Goal: Information Seeking & Learning: Learn about a topic

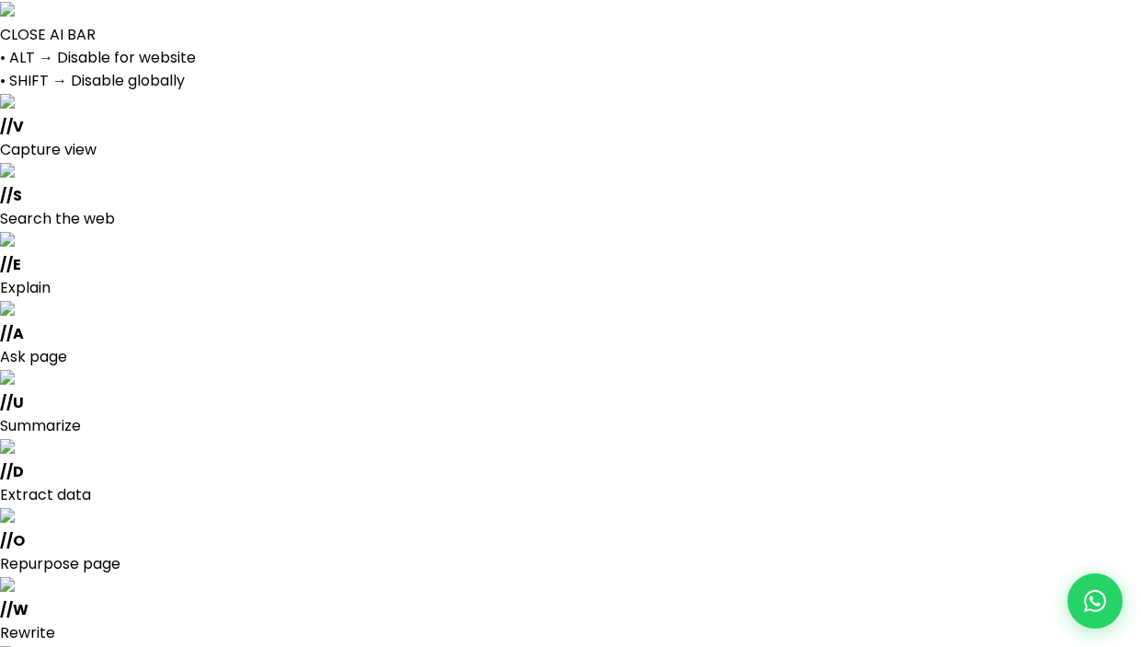
select select
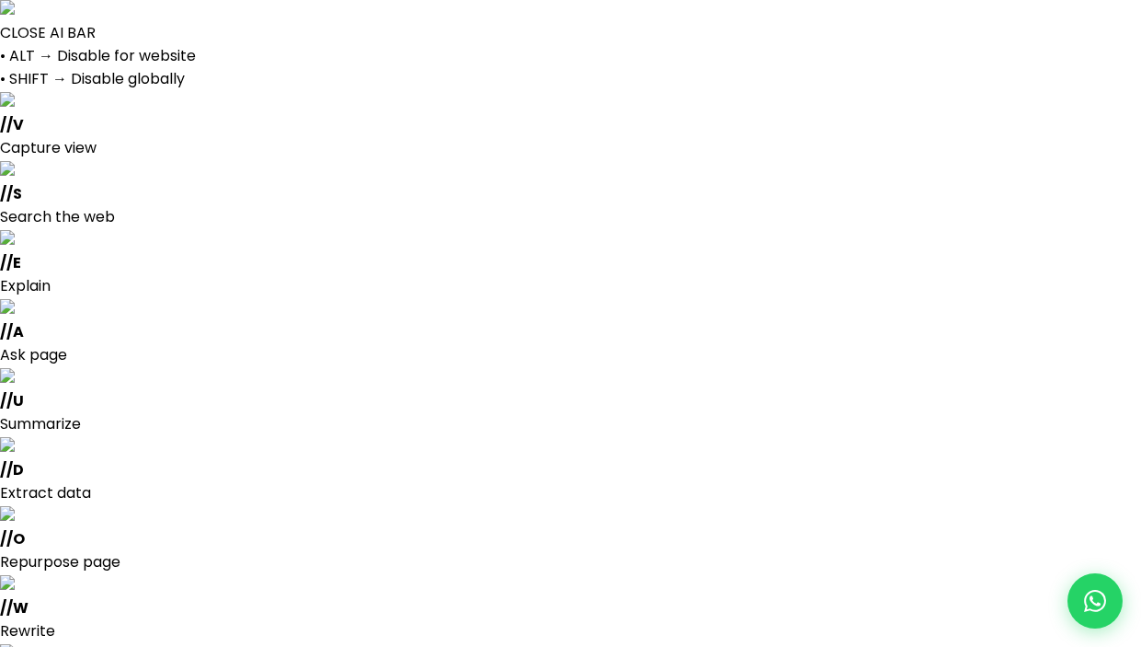
scroll to position [1, 0]
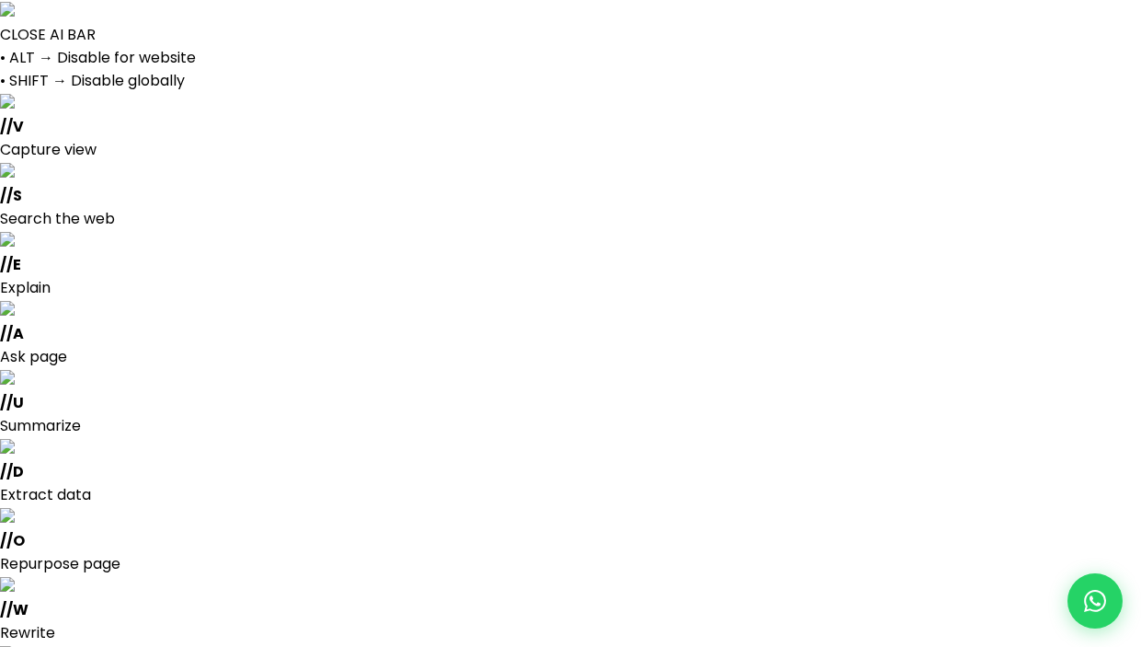
select select
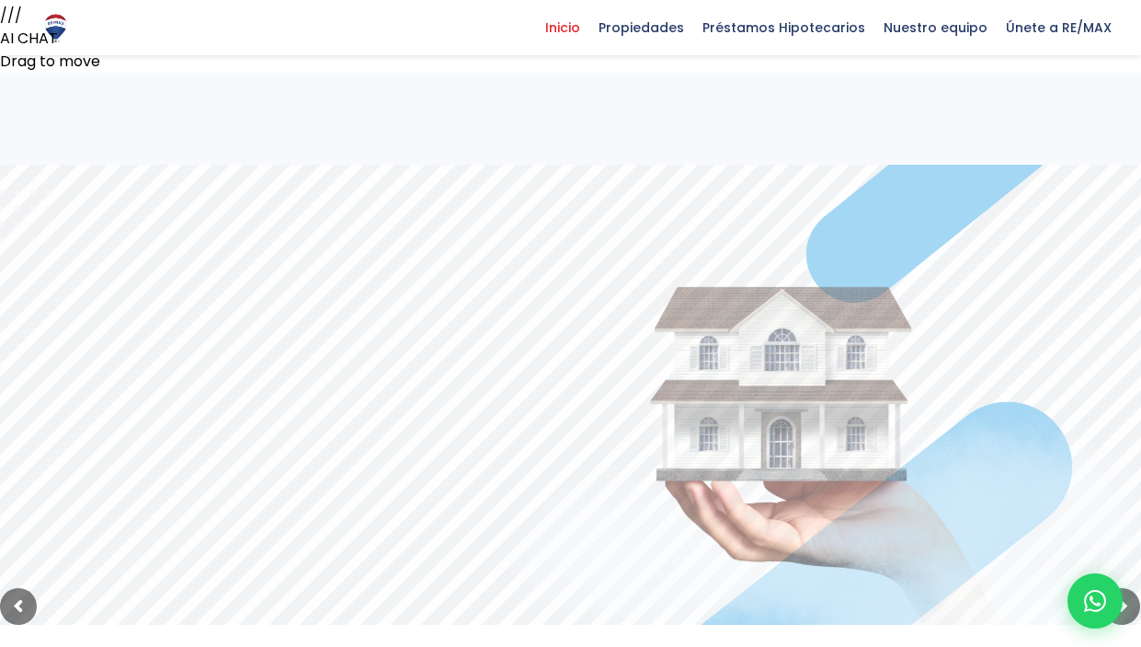
scroll to position [734, 0]
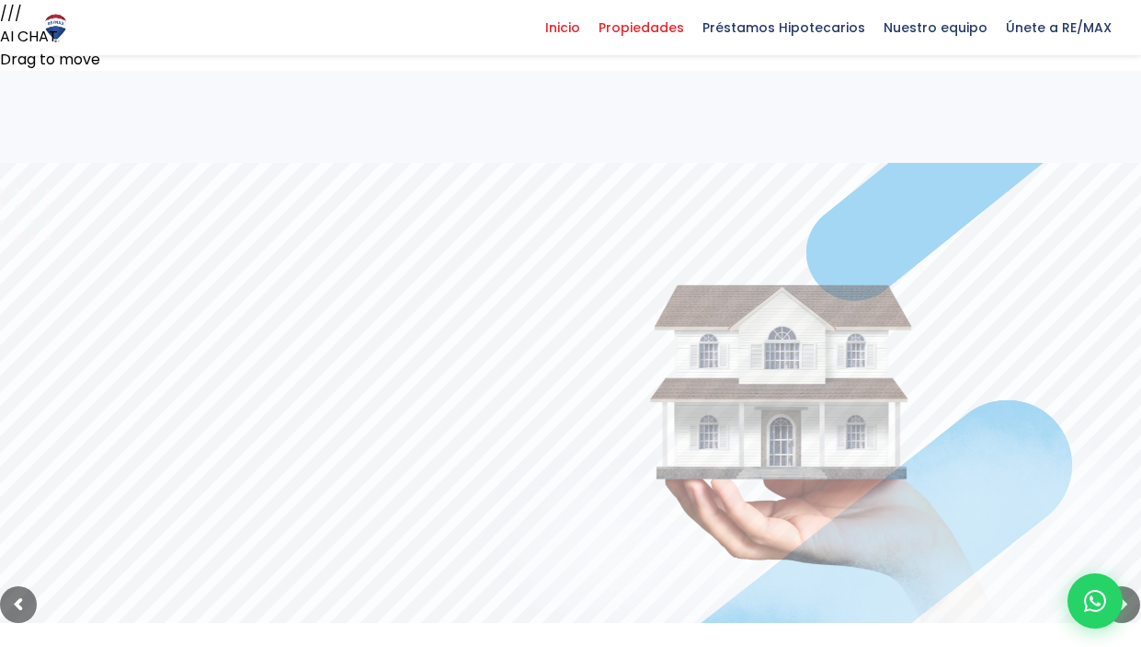
click at [660, 35] on span "Propiedades" at bounding box center [642, 28] width 104 height 28
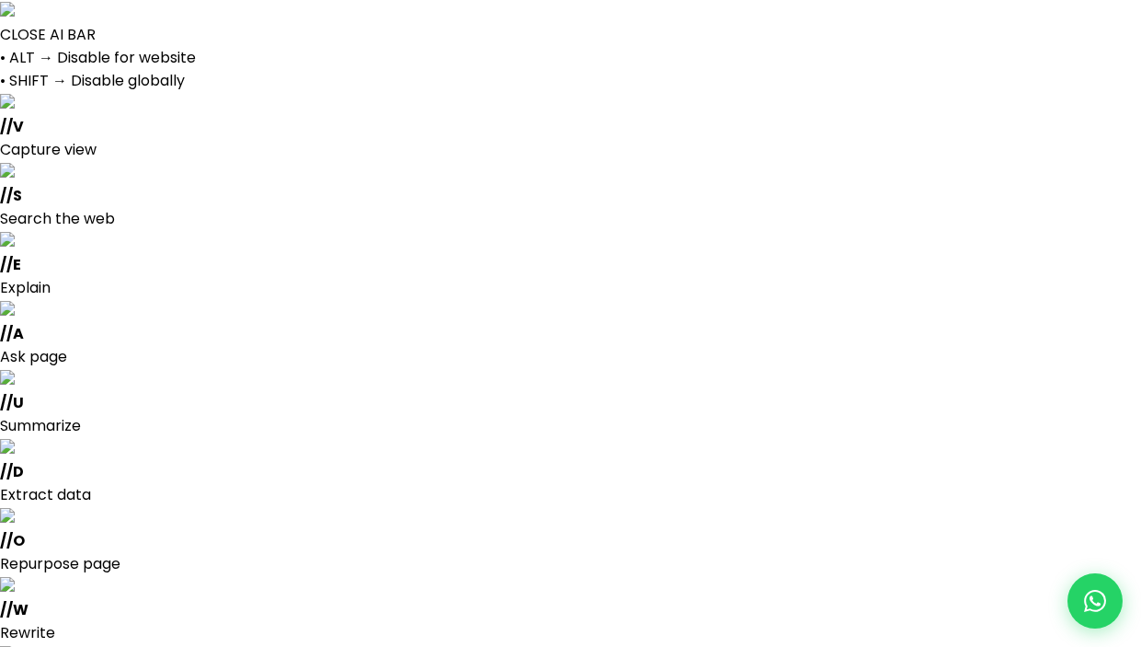
select select
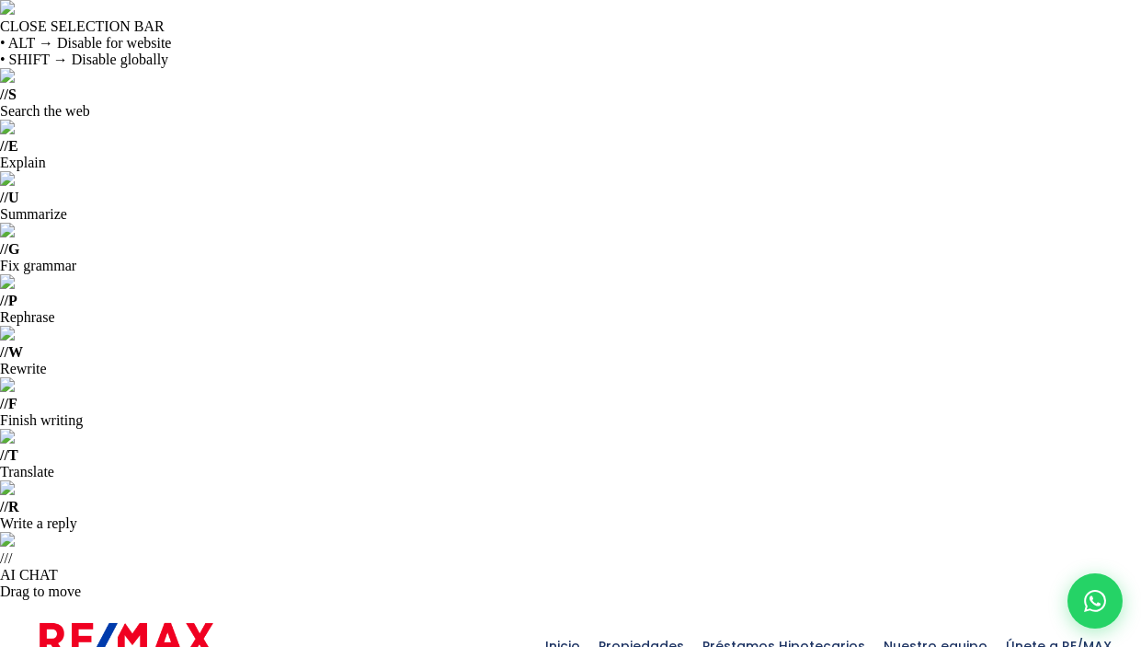
drag, startPoint x: 106, startPoint y: 234, endPoint x: 40, endPoint y: 235, distance: 66.2
copy p "Cerro Alto"
drag, startPoint x: 145, startPoint y: 235, endPoint x: 37, endPoint y: 229, distance: 108.7
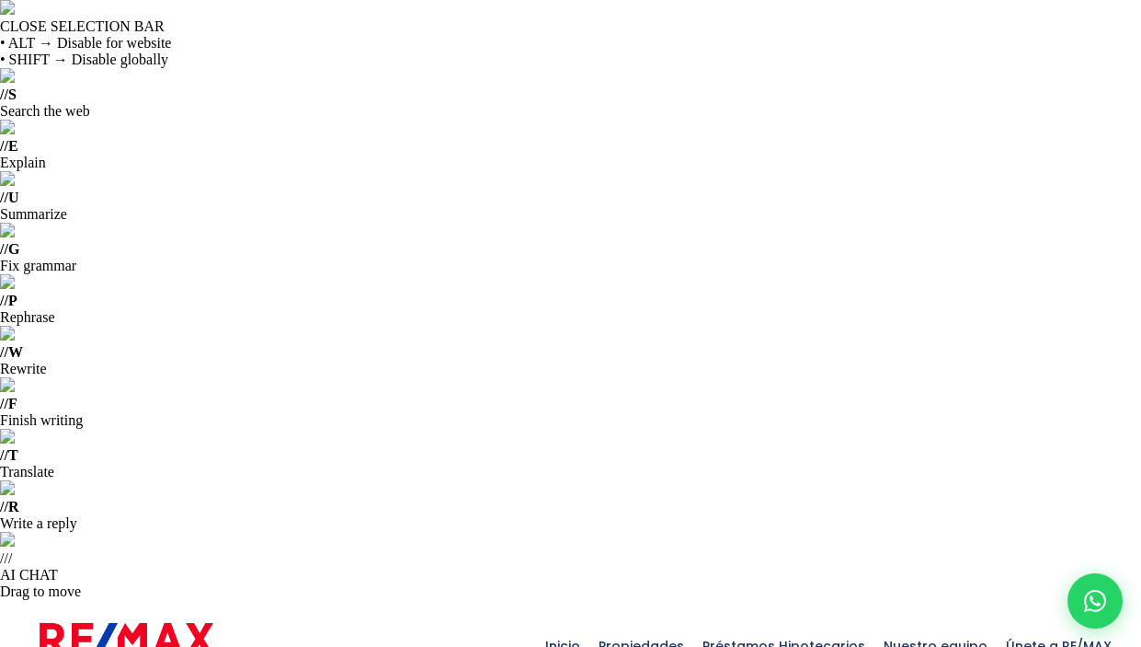
copy p "Los Cacicazgos"
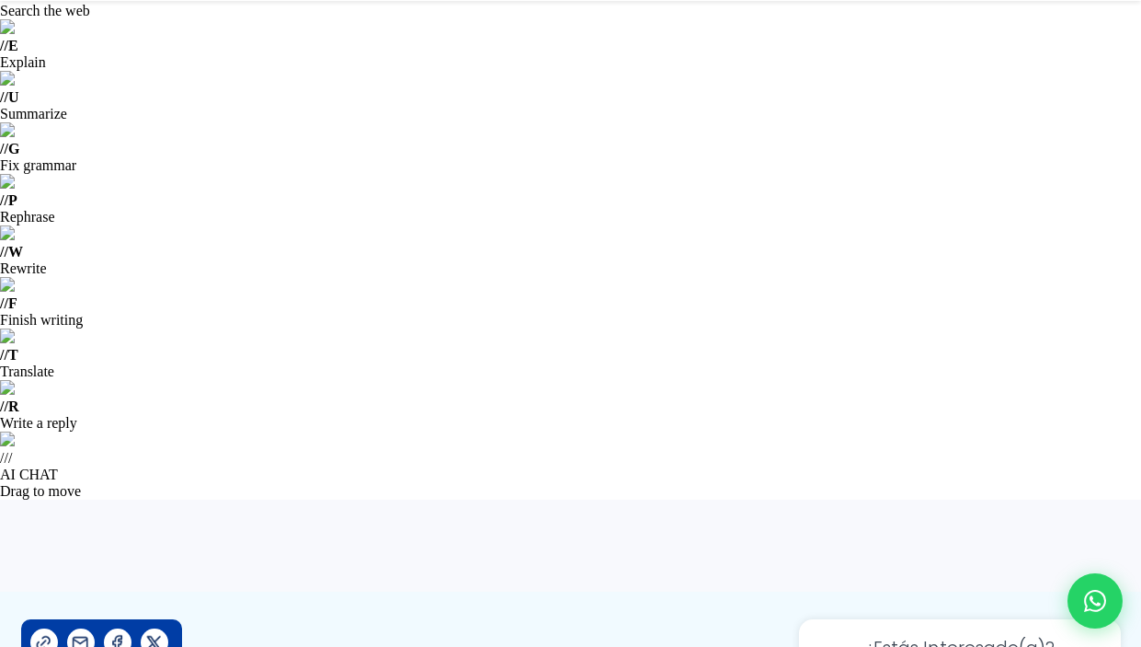
scroll to position [113, 0]
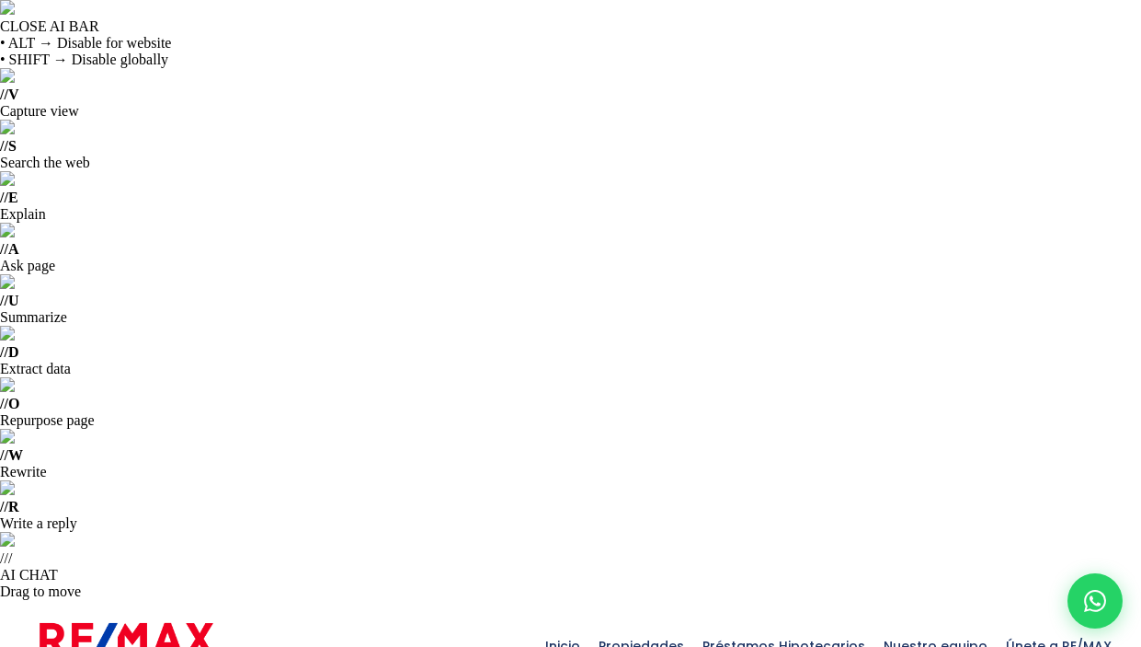
copy p "Santiago"
drag, startPoint x: 188, startPoint y: 234, endPoint x: 40, endPoint y: 226, distance: 148.3
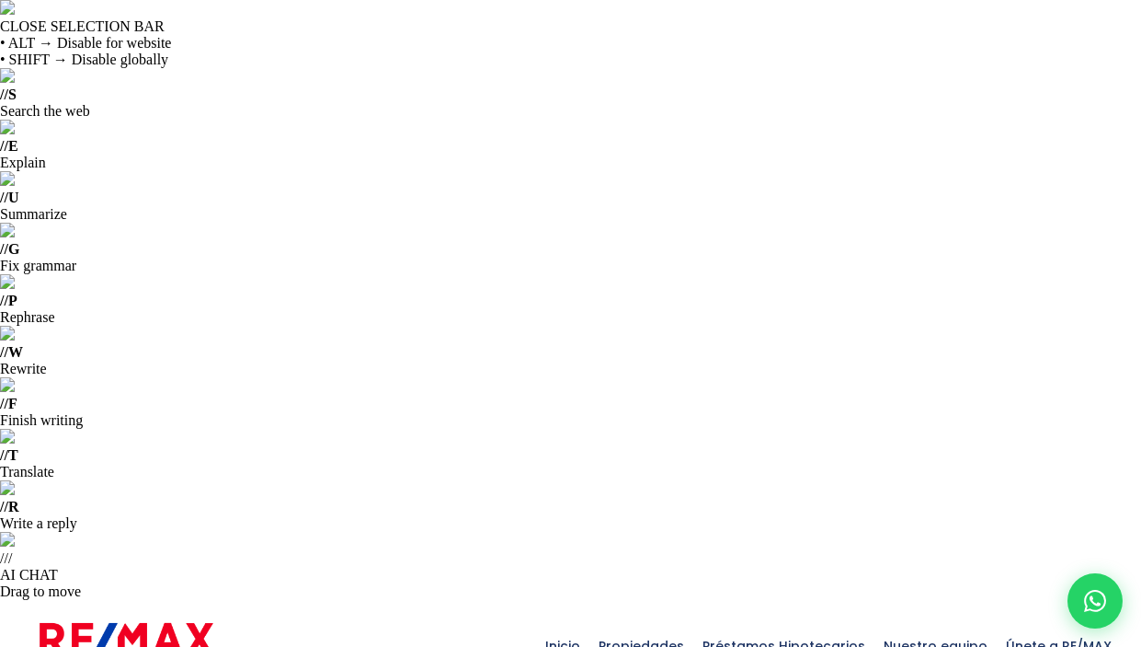
copy p "Urbanización Thomen"
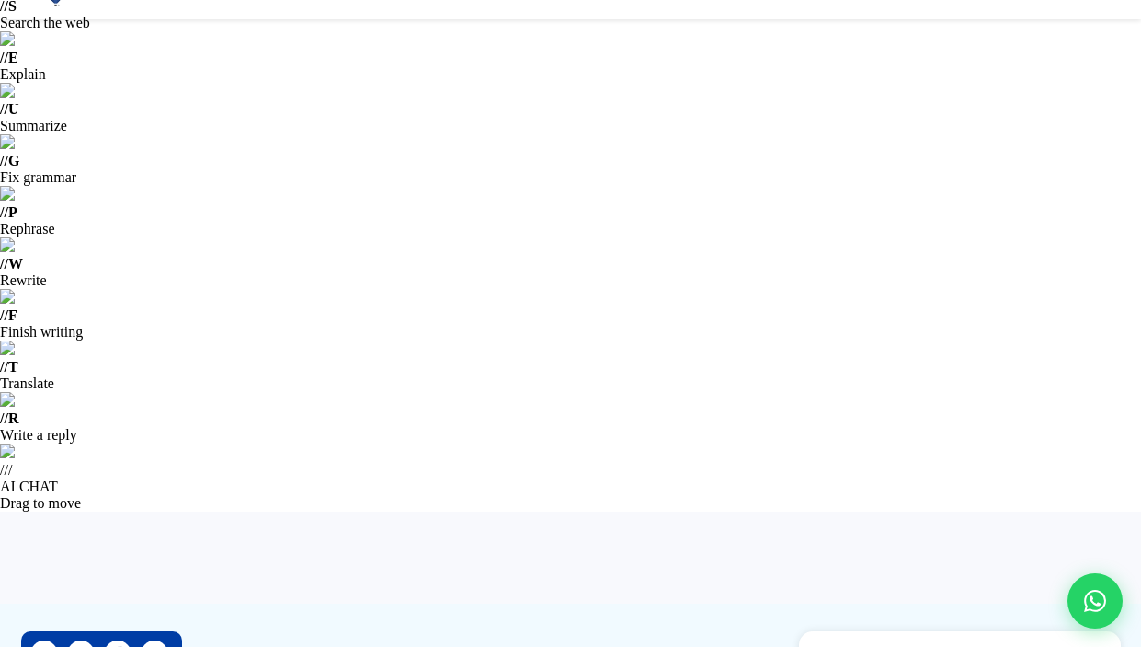
scroll to position [109, 0]
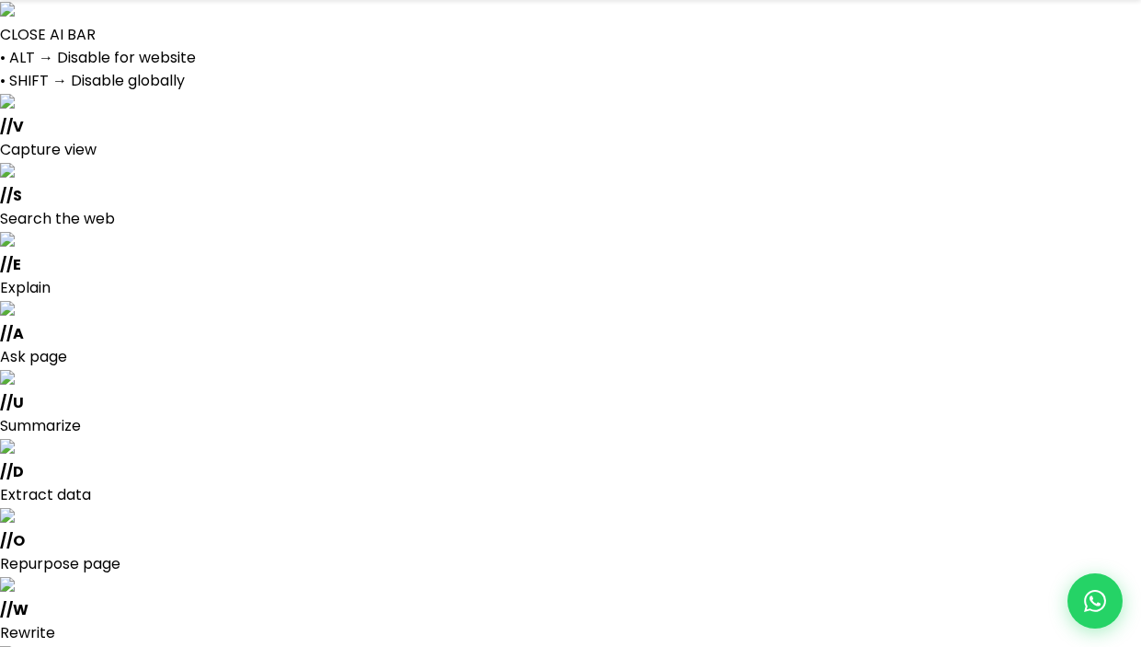
select select
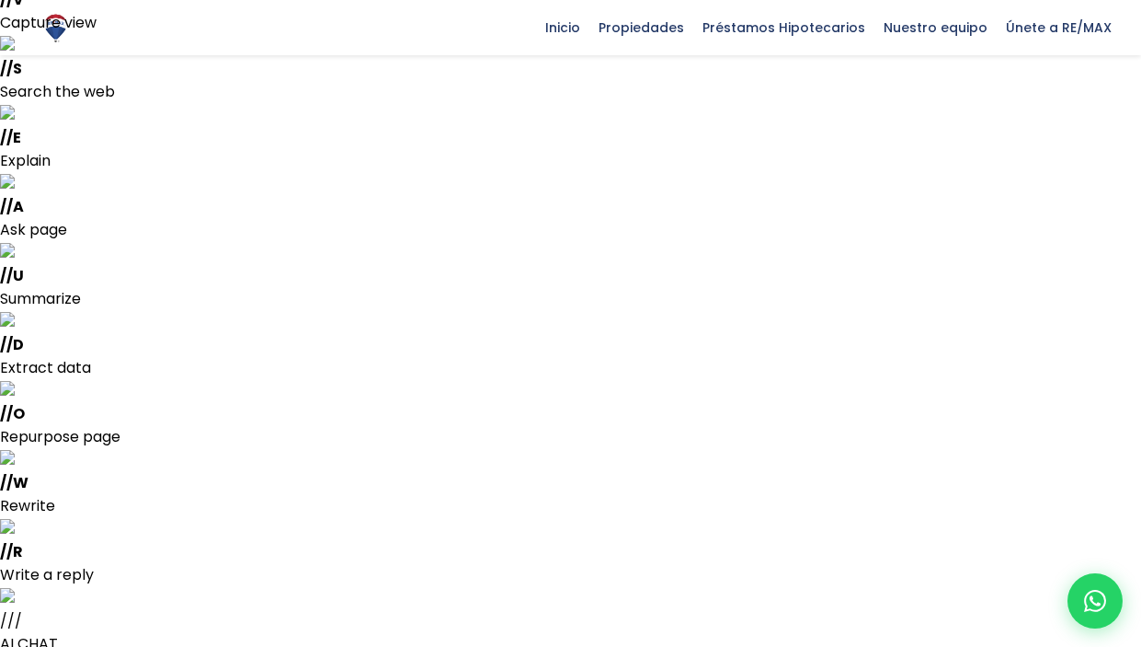
scroll to position [143, 0]
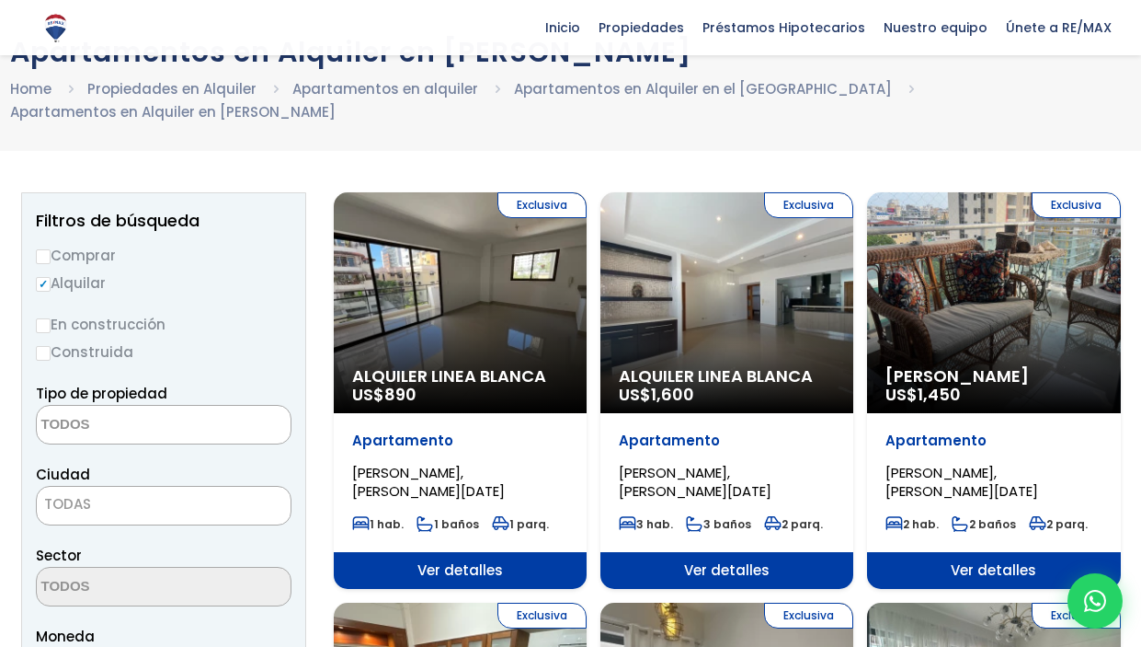
scroll to position [889, 0]
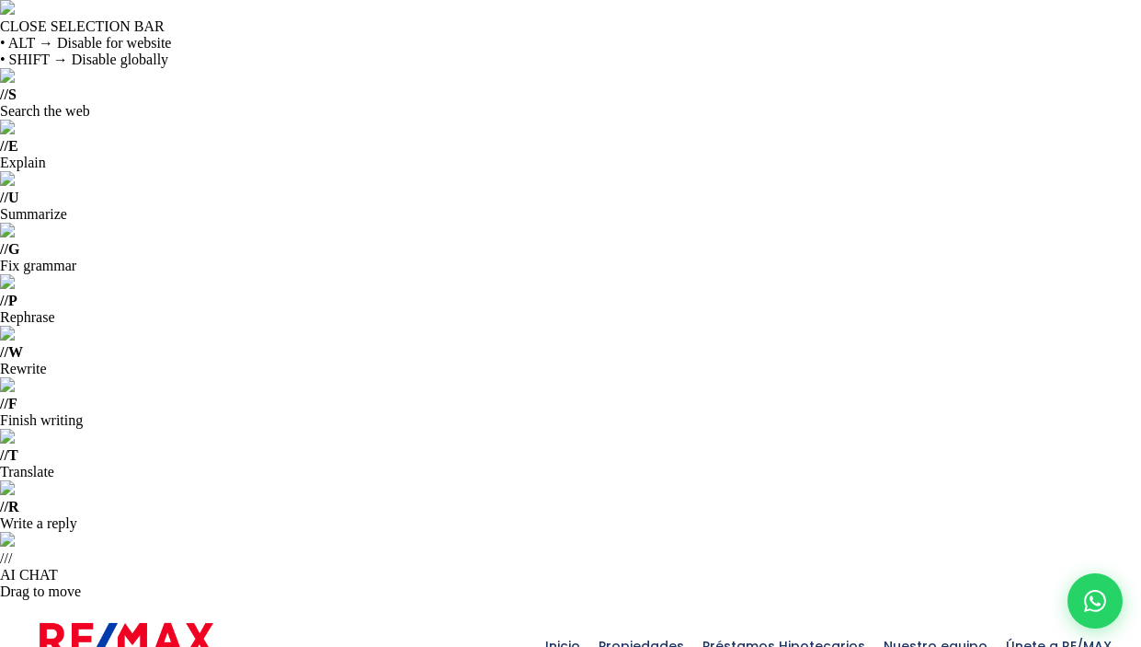
drag, startPoint x: 245, startPoint y: 273, endPoint x: 29, endPoint y: 268, distance: 215.3
copy p "[GEOGRAPHIC_DATA] O [GEOGRAPHIC_DATA][PERSON_NAME]"
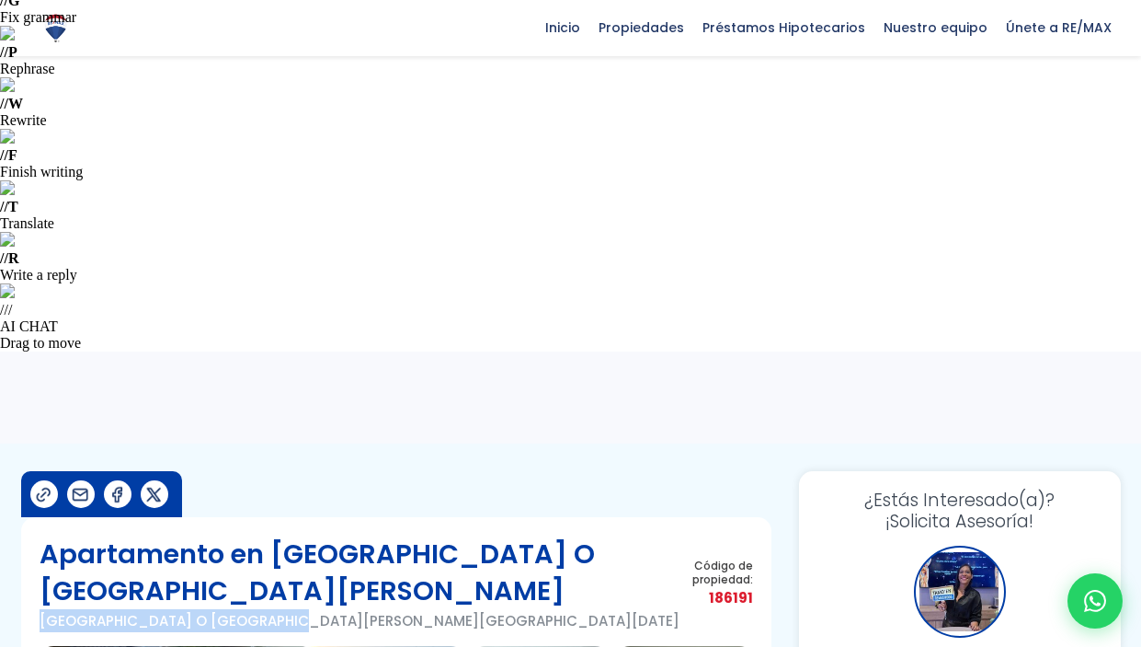
scroll to position [265, 0]
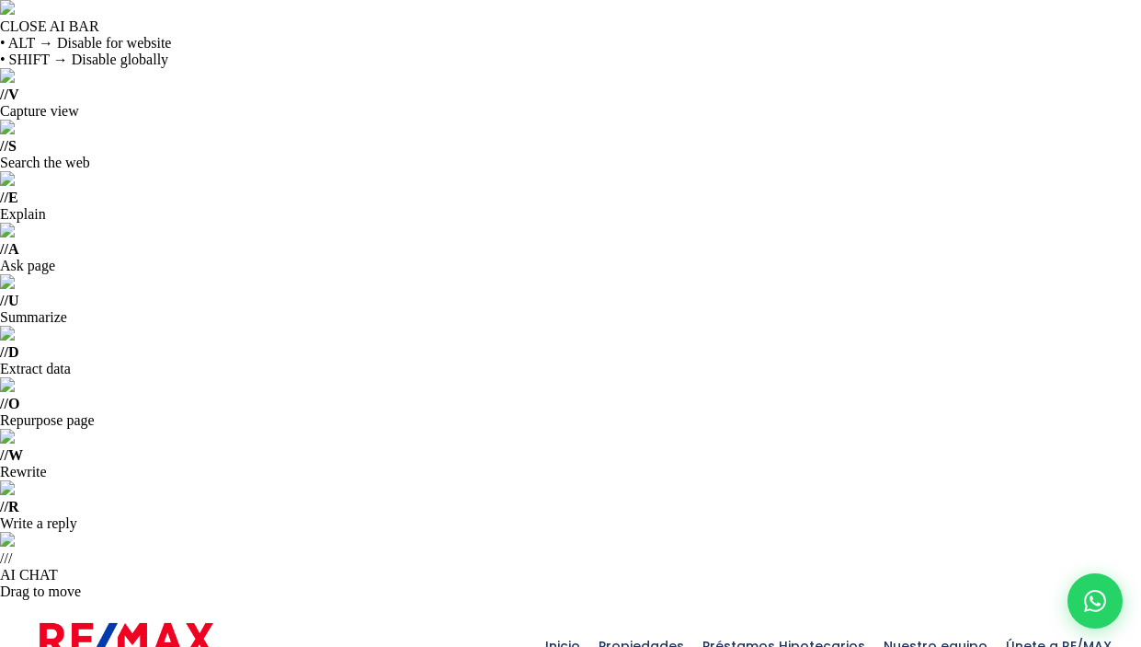
copy span "204356"
drag, startPoint x: 152, startPoint y: 232, endPoint x: 23, endPoint y: 228, distance: 128.8
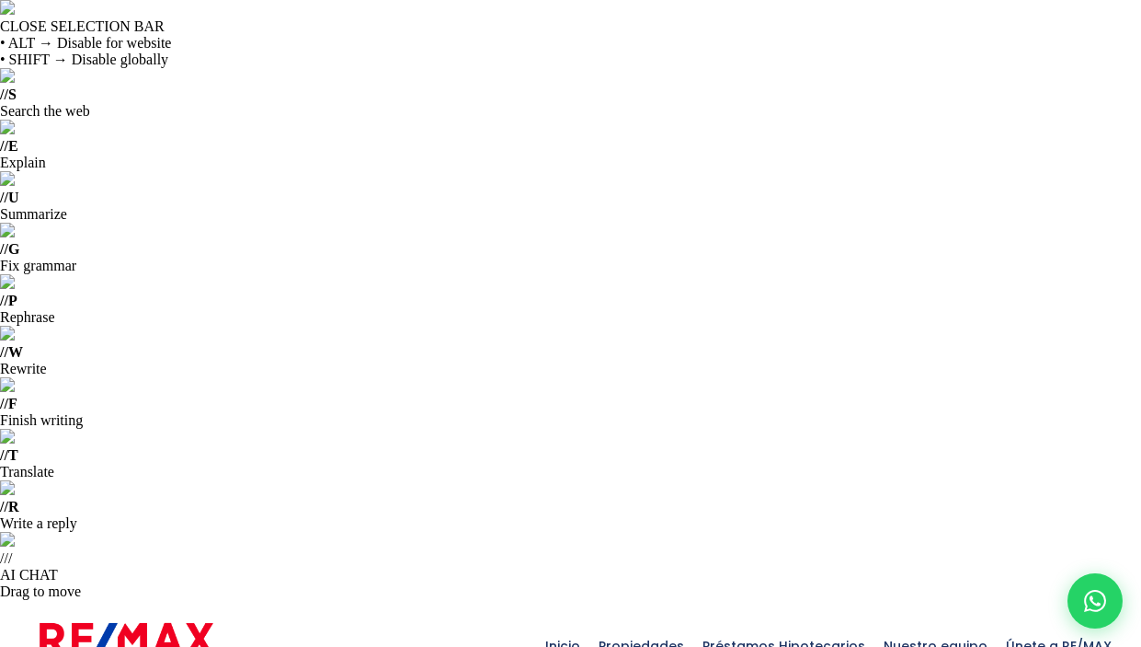
copy p "Evaristo Morales"
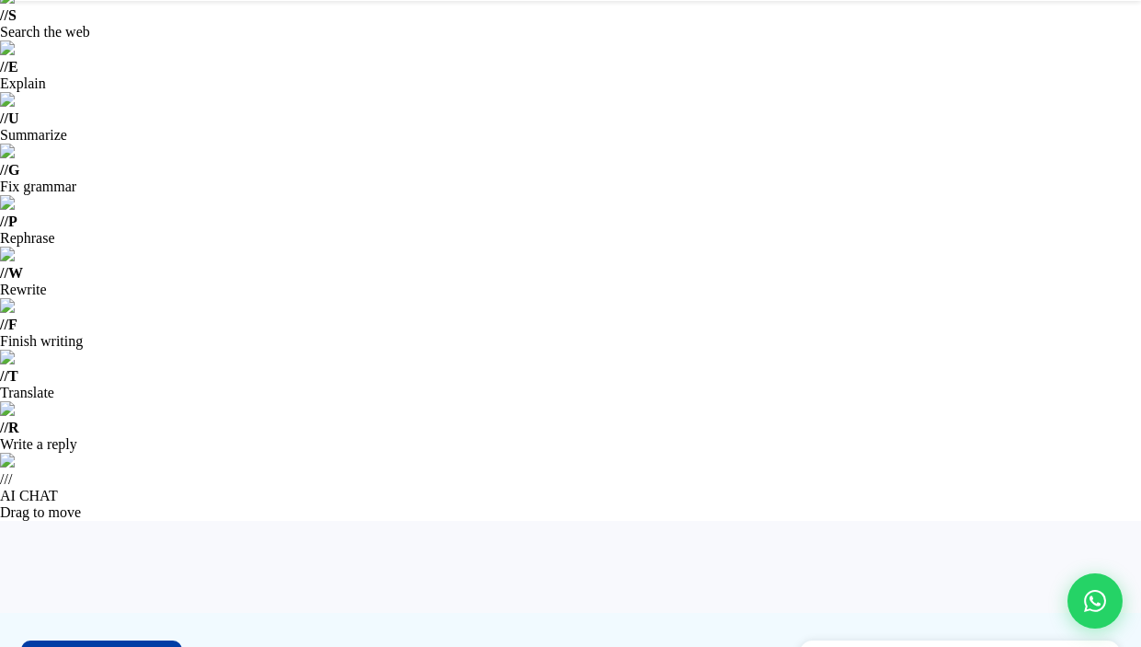
scroll to position [109, 0]
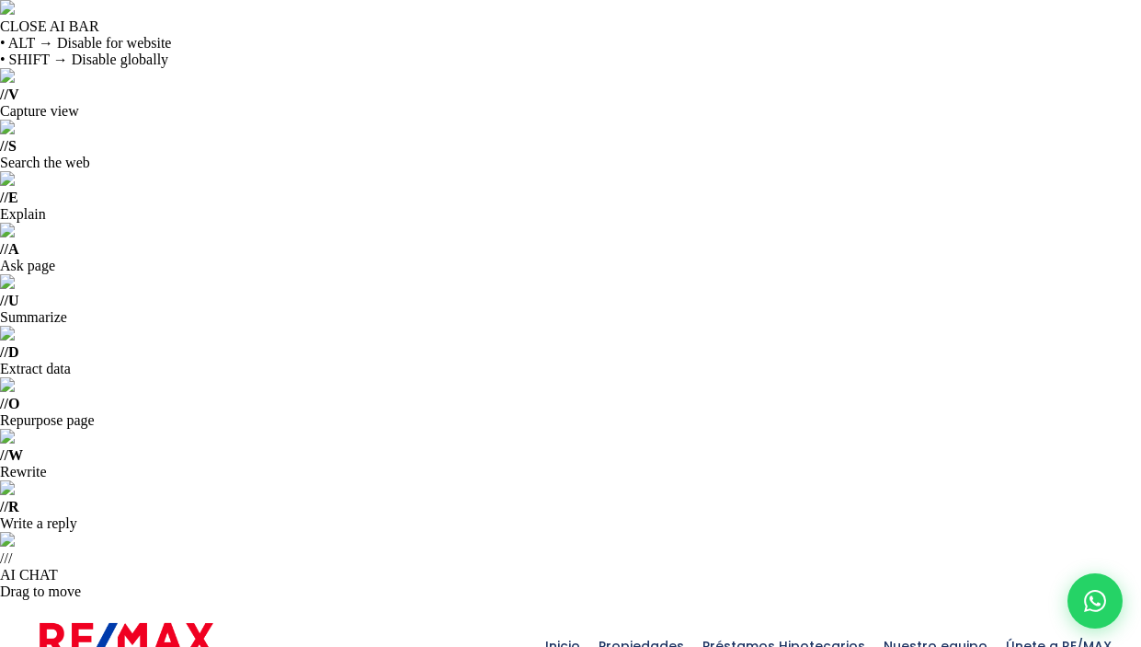
copy span "206460"
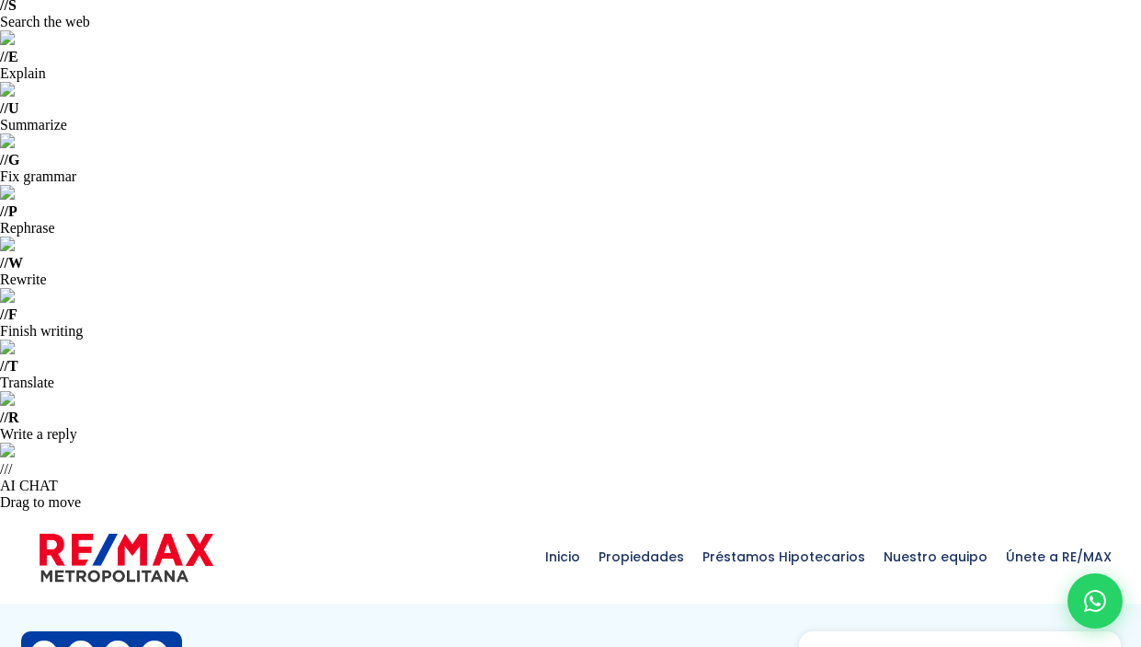
scroll to position [102, 0]
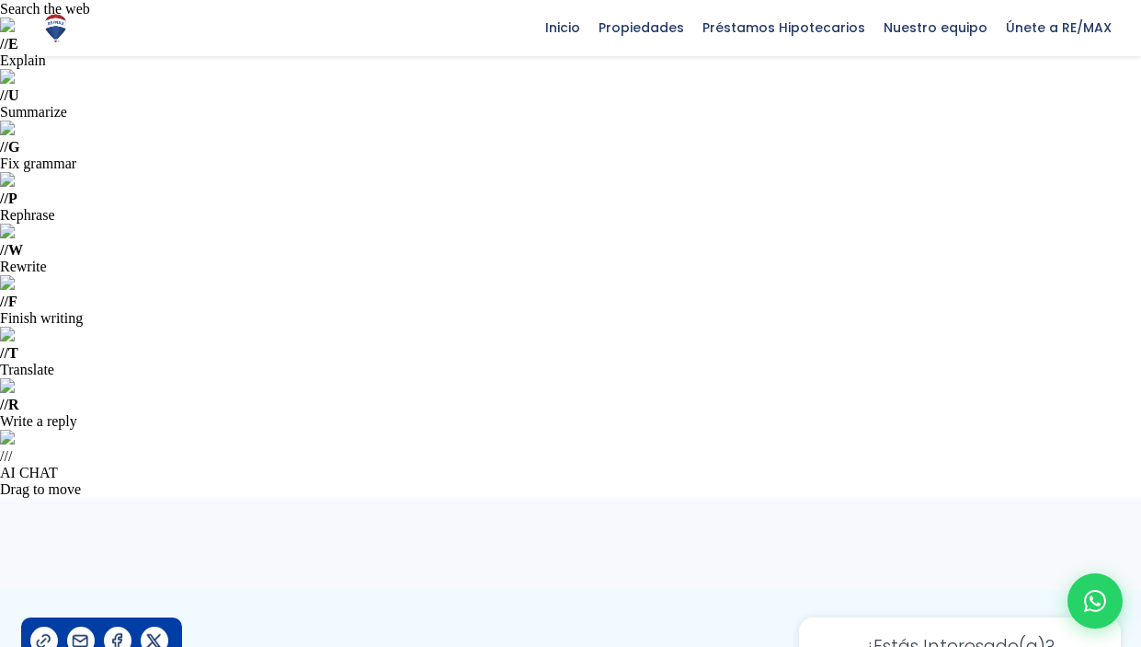
drag, startPoint x: 117, startPoint y: 130, endPoint x: 28, endPoint y: 129, distance: 89.2
copy p "Costambar"
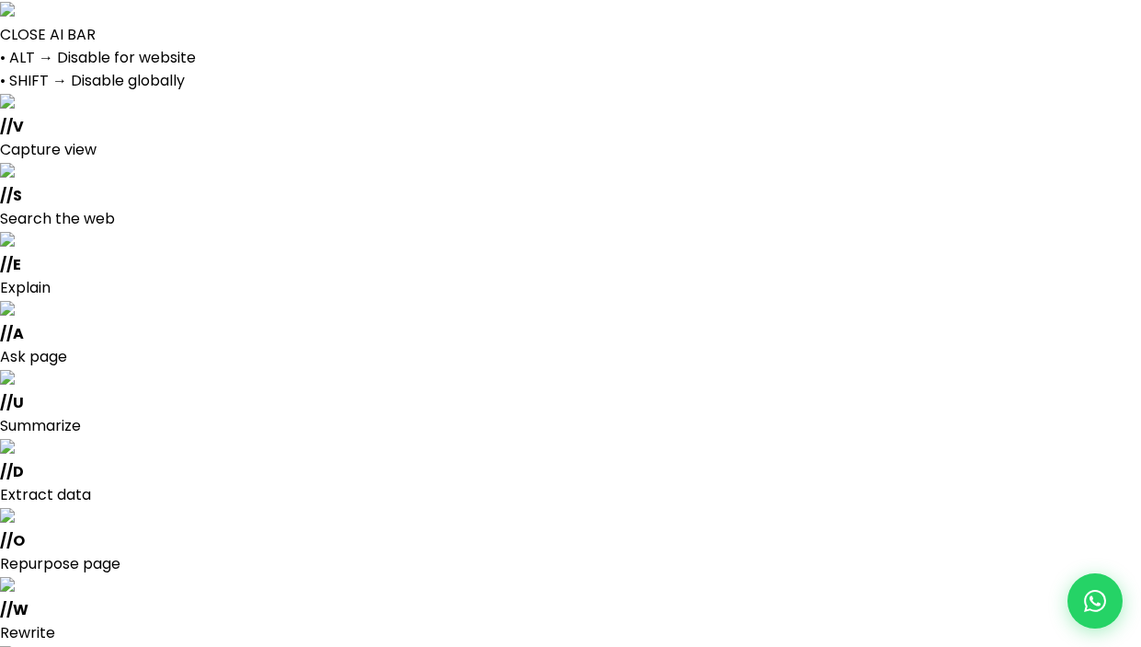
select select
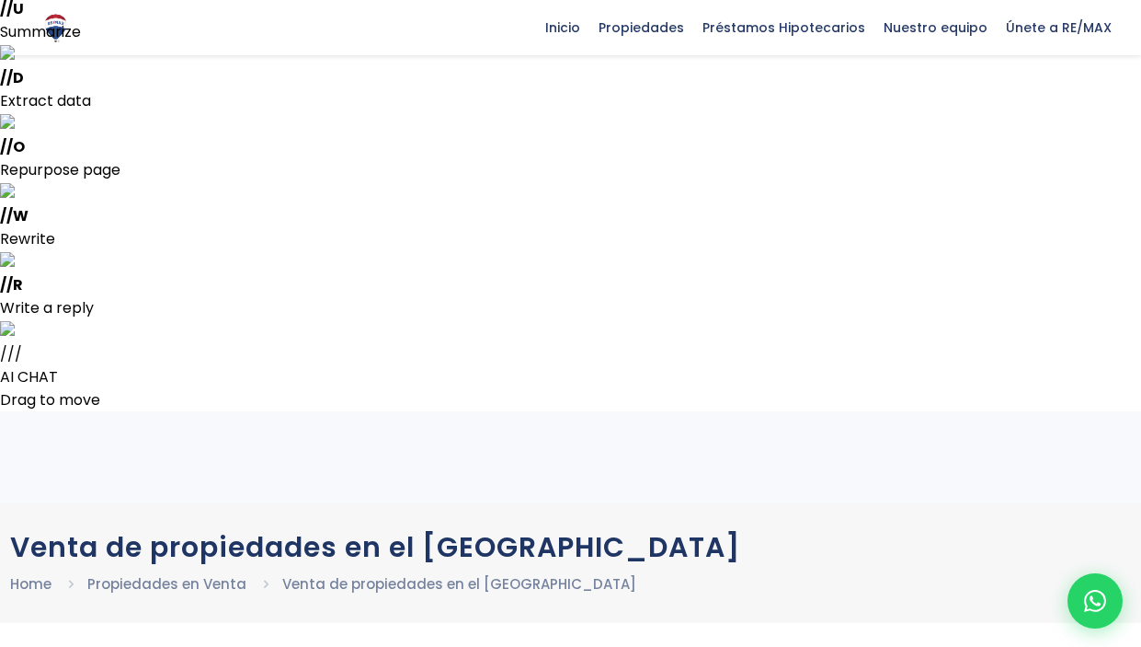
scroll to position [311, 0]
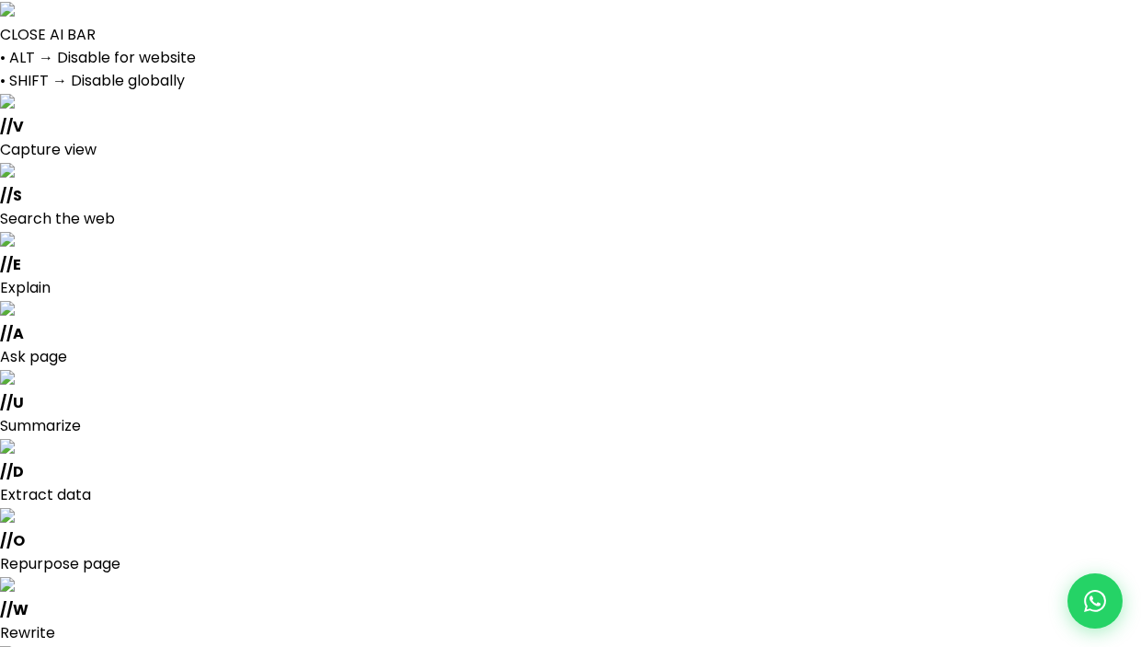
select select
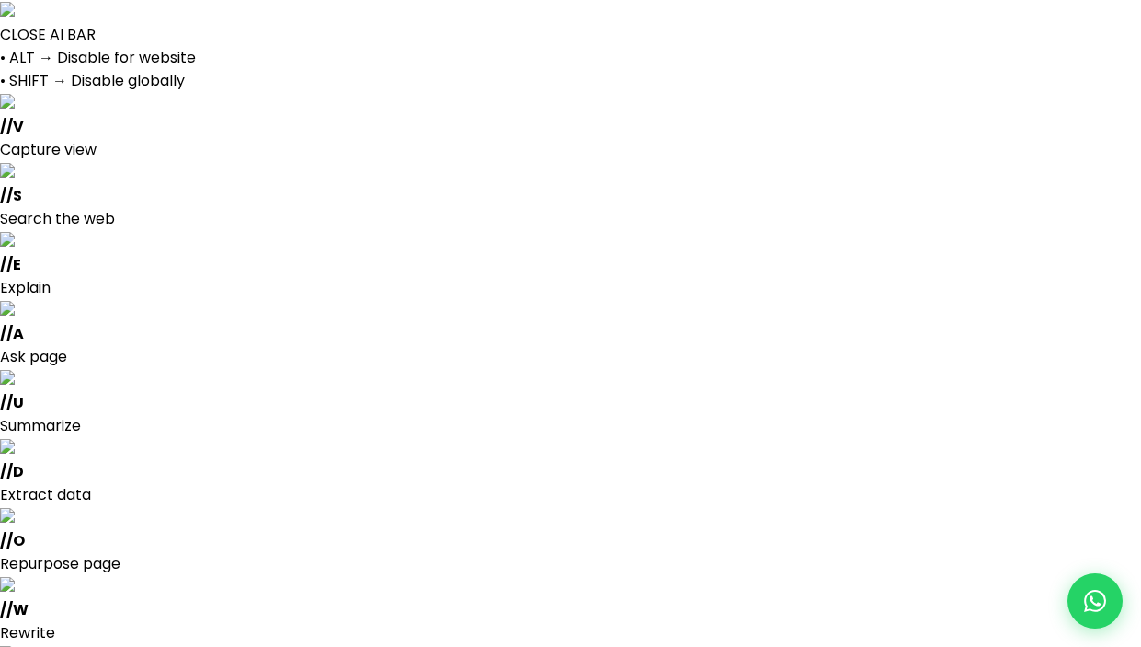
select select
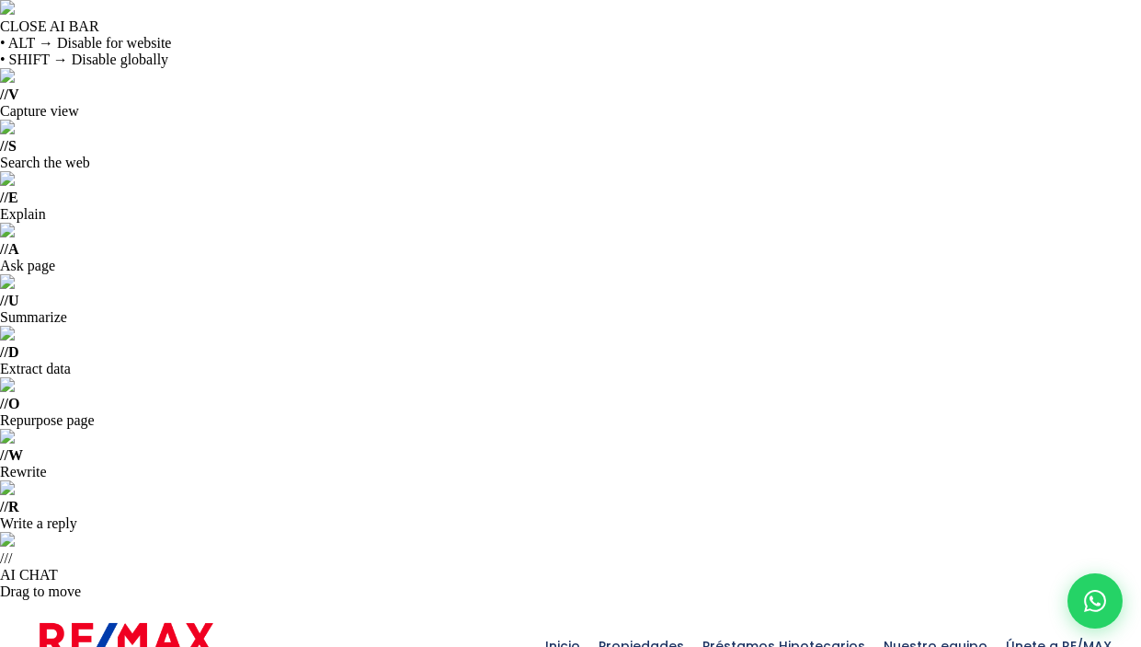
copy span "178213"
drag, startPoint x: 154, startPoint y: 233, endPoint x: 34, endPoint y: 233, distance: 119.6
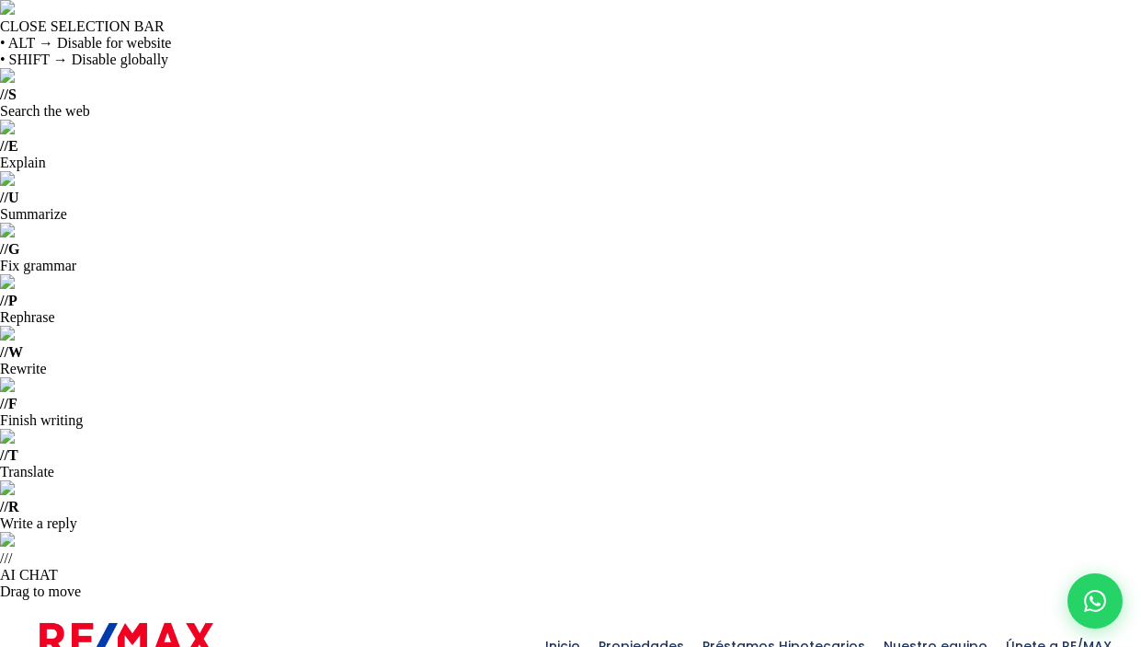
copy p "Palmar De Ocoa,"
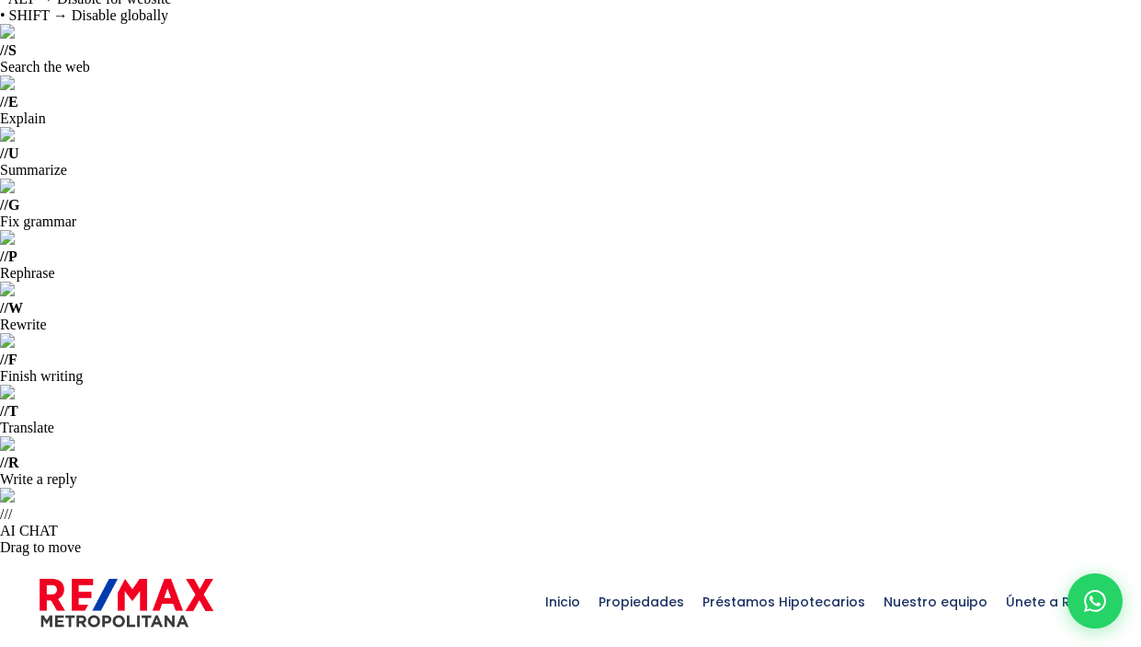
scroll to position [48, 0]
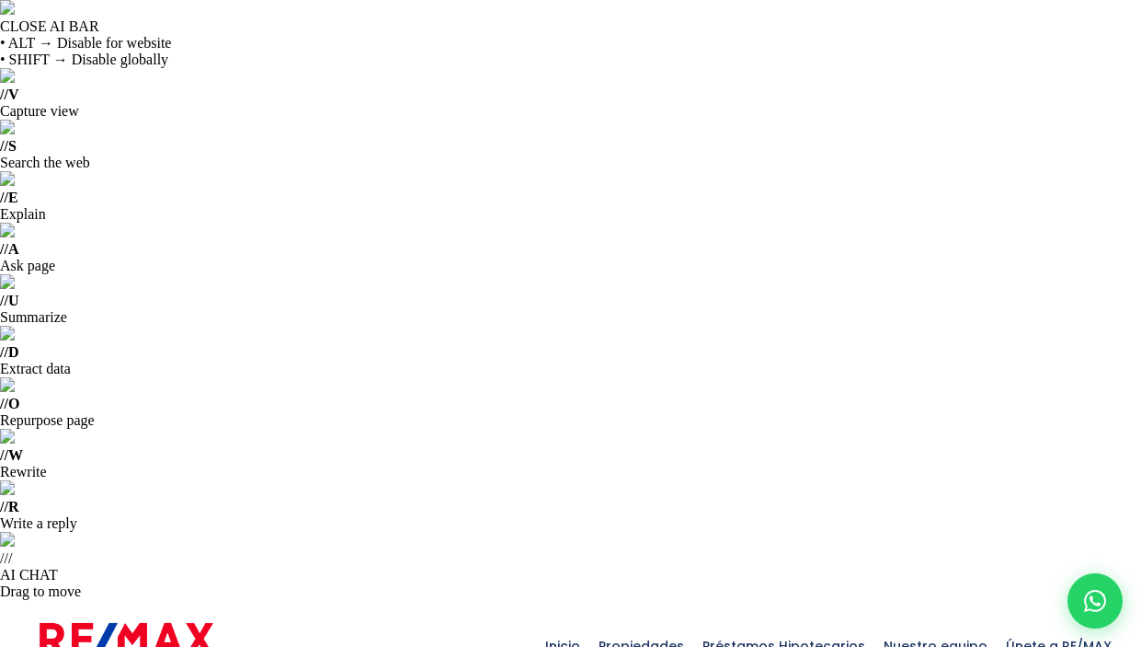
drag, startPoint x: 143, startPoint y: 235, endPoint x: 28, endPoint y: 240, distance: 116.0
copy p "Ensanche Naco"
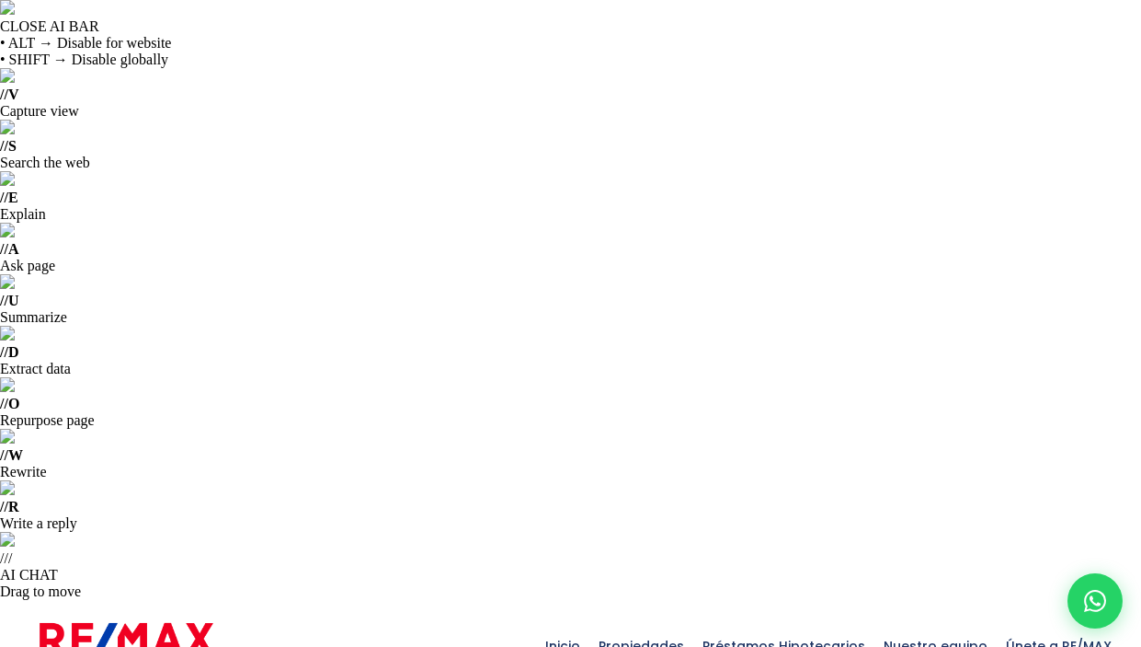
copy span "189976"
drag, startPoint x: 140, startPoint y: 236, endPoint x: 35, endPoint y: 236, distance: 104.8
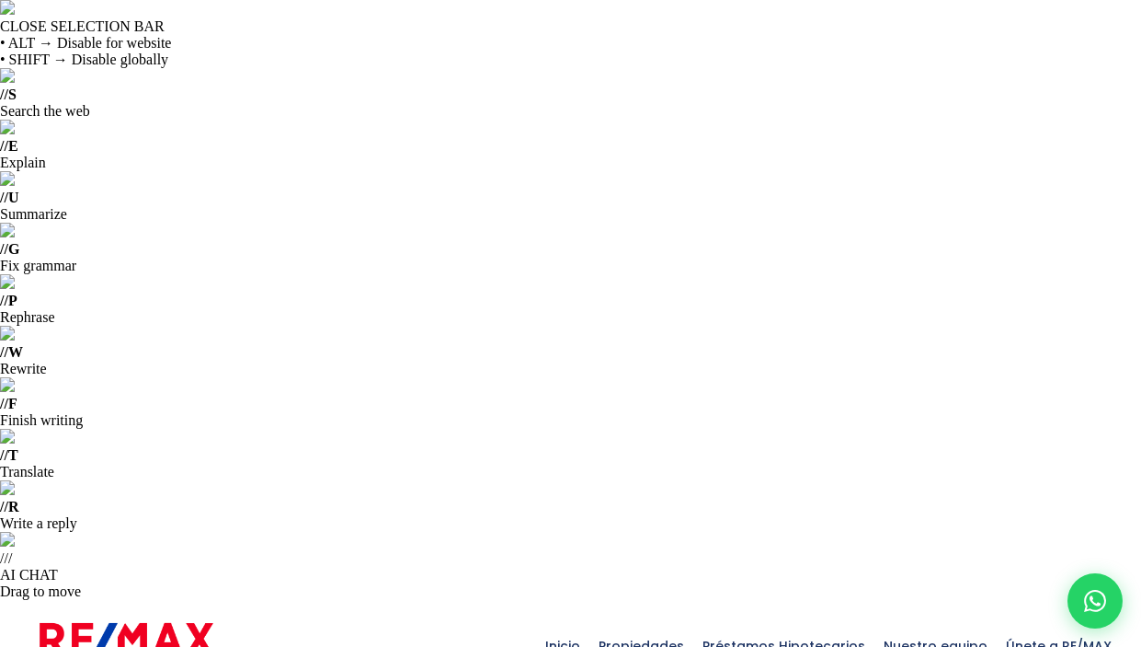
copy p "Vista Hermosa"
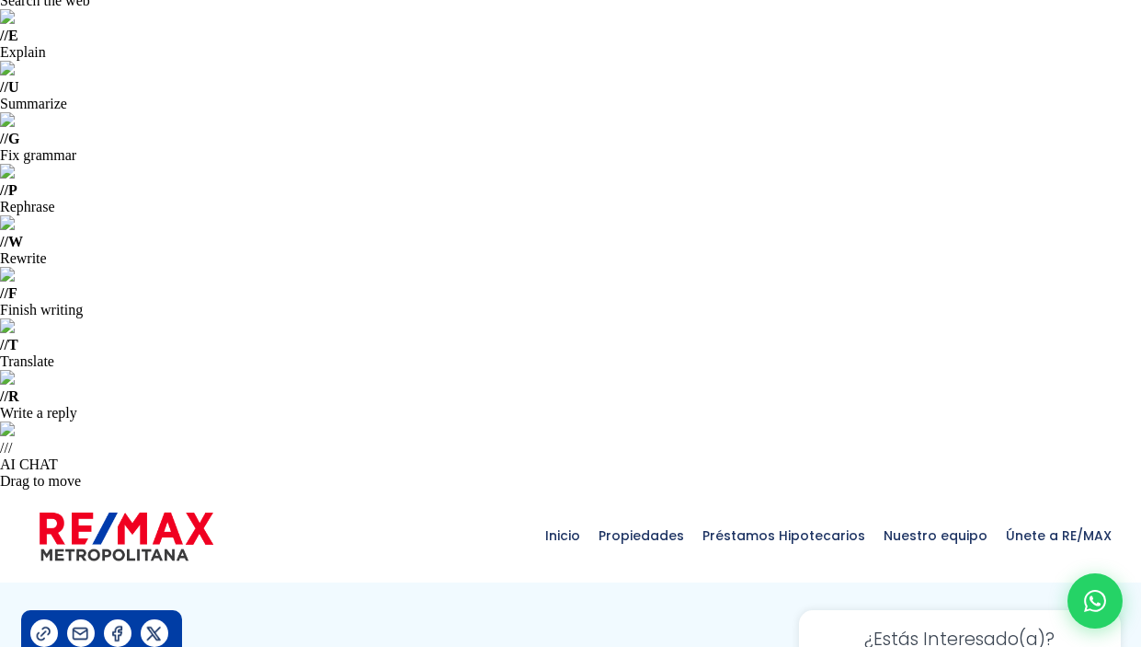
scroll to position [131, 0]
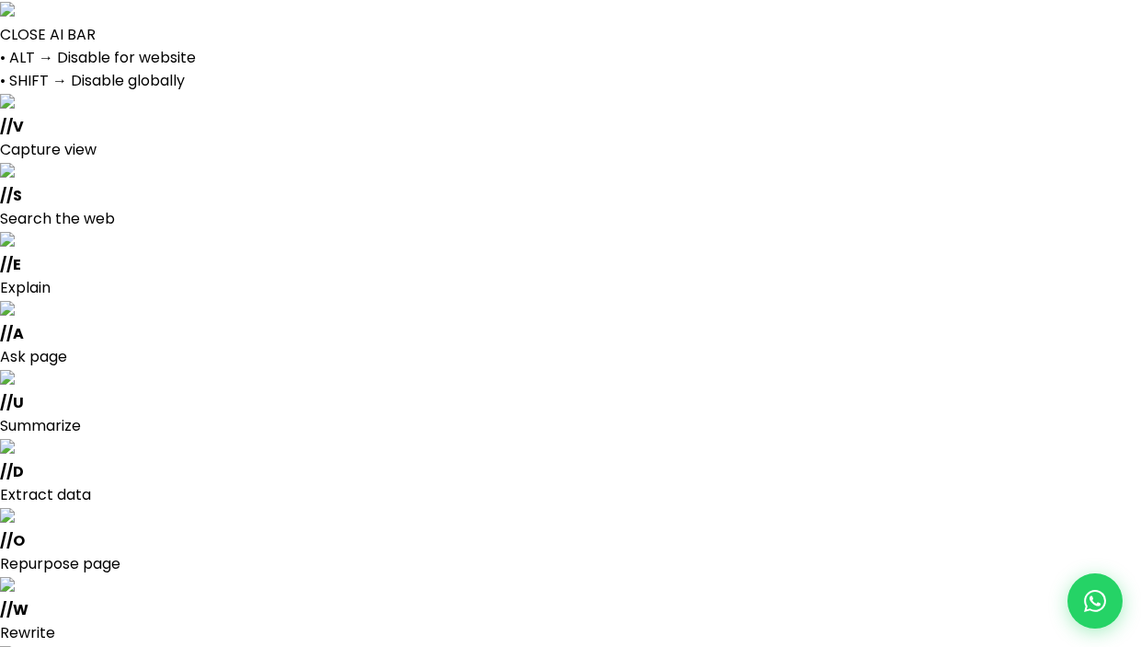
select select
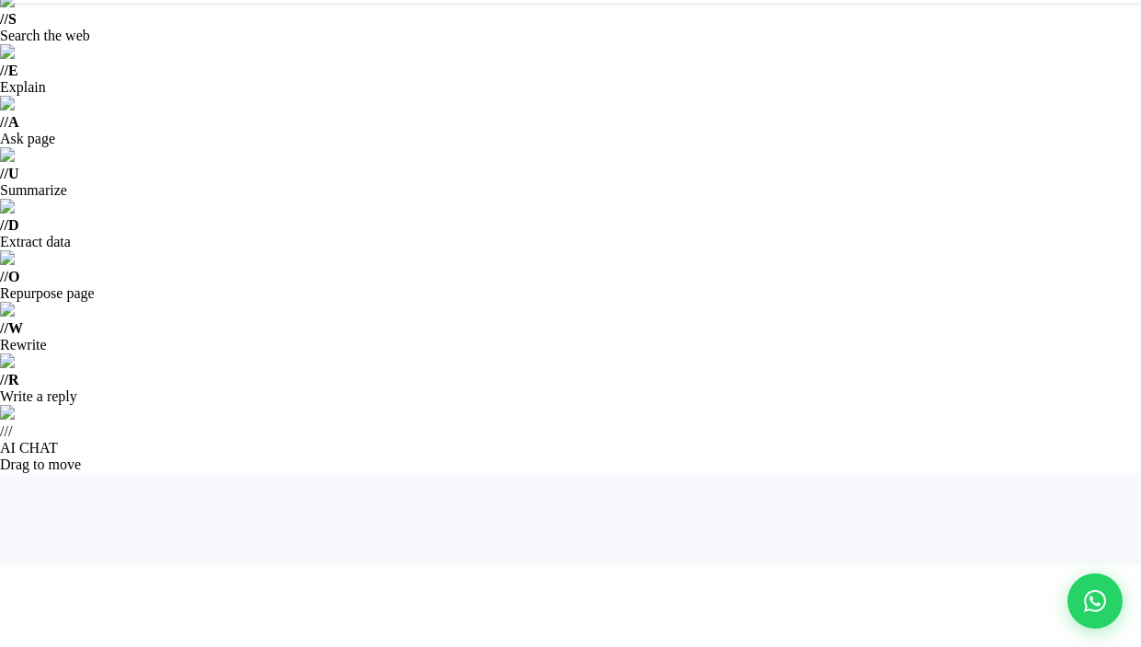
scroll to position [150, 0]
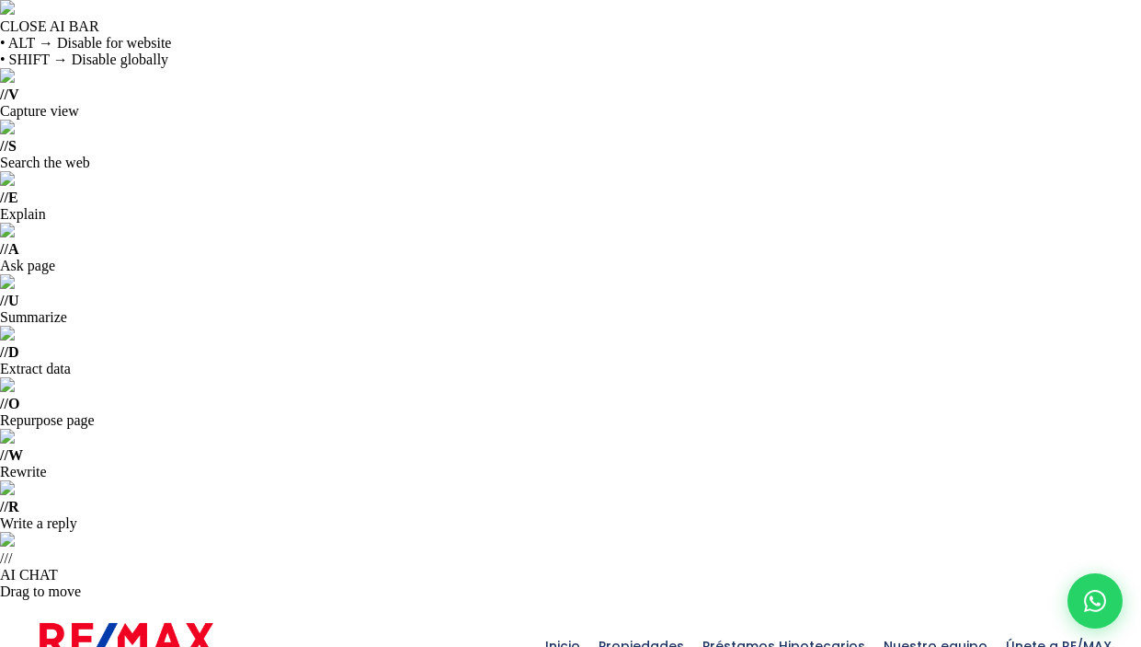
copy span "203066"
drag, startPoint x: 92, startPoint y: 236, endPoint x: 22, endPoint y: 236, distance: 69.9
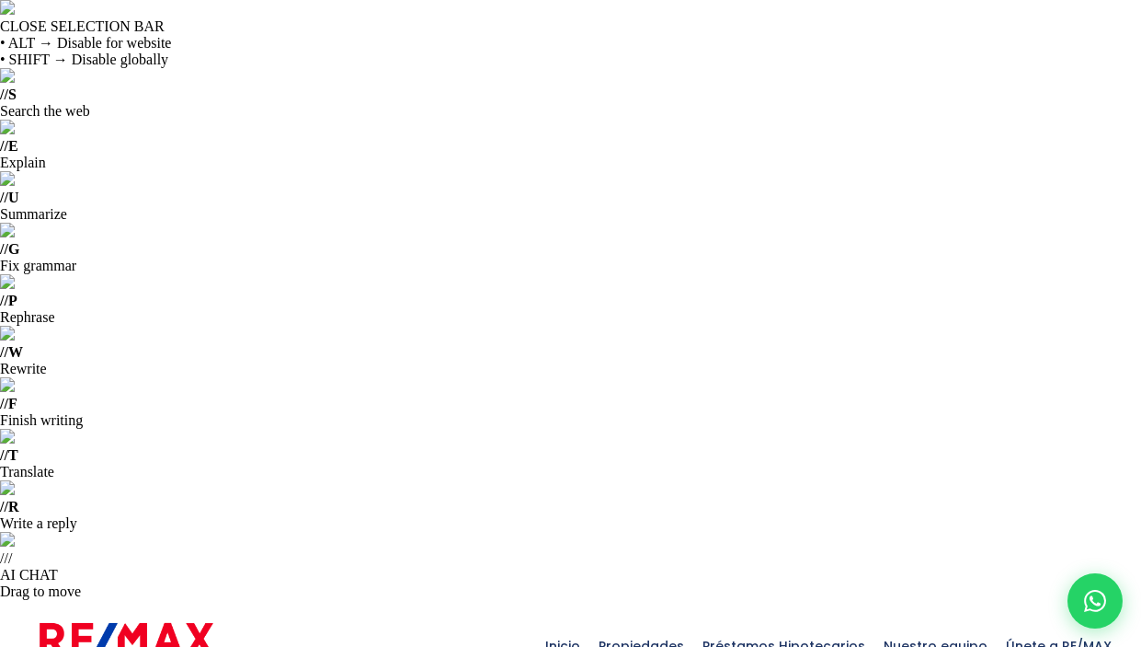
copy p "Los Ríos"
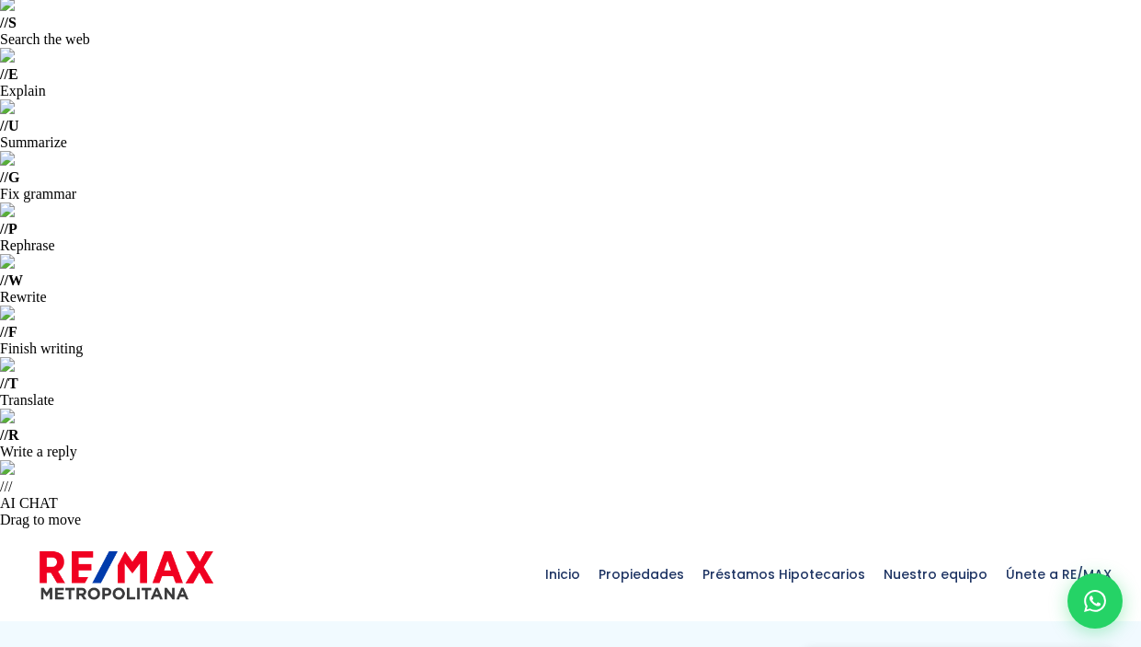
scroll to position [91, 0]
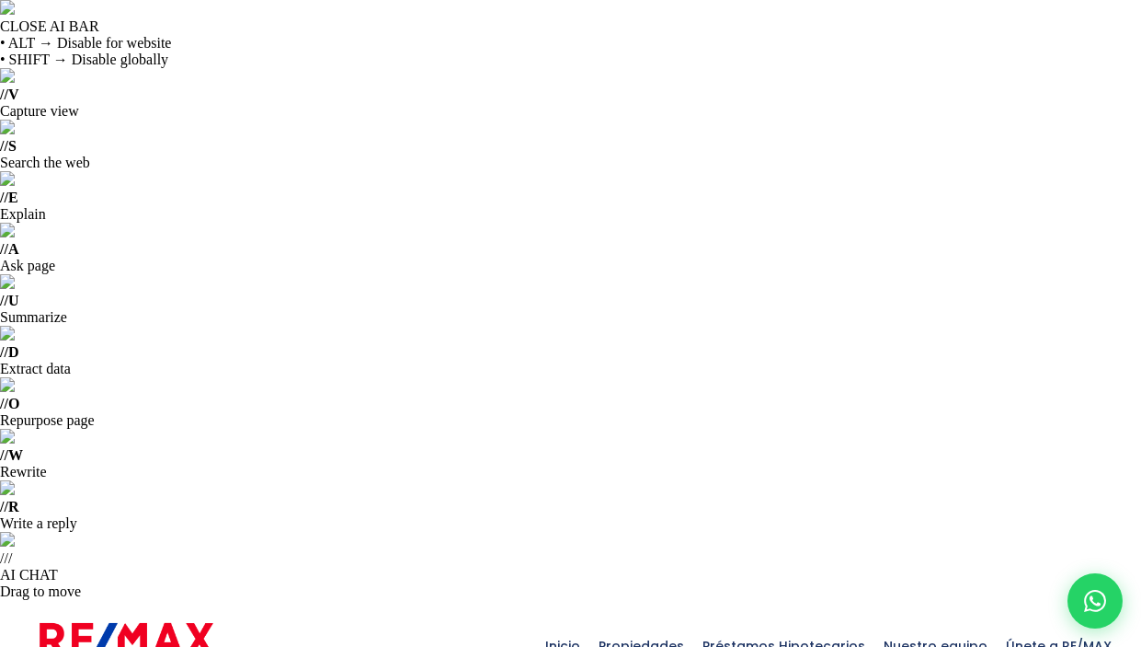
copy span "211002"
drag, startPoint x: 195, startPoint y: 230, endPoint x: 19, endPoint y: 232, distance: 175.7
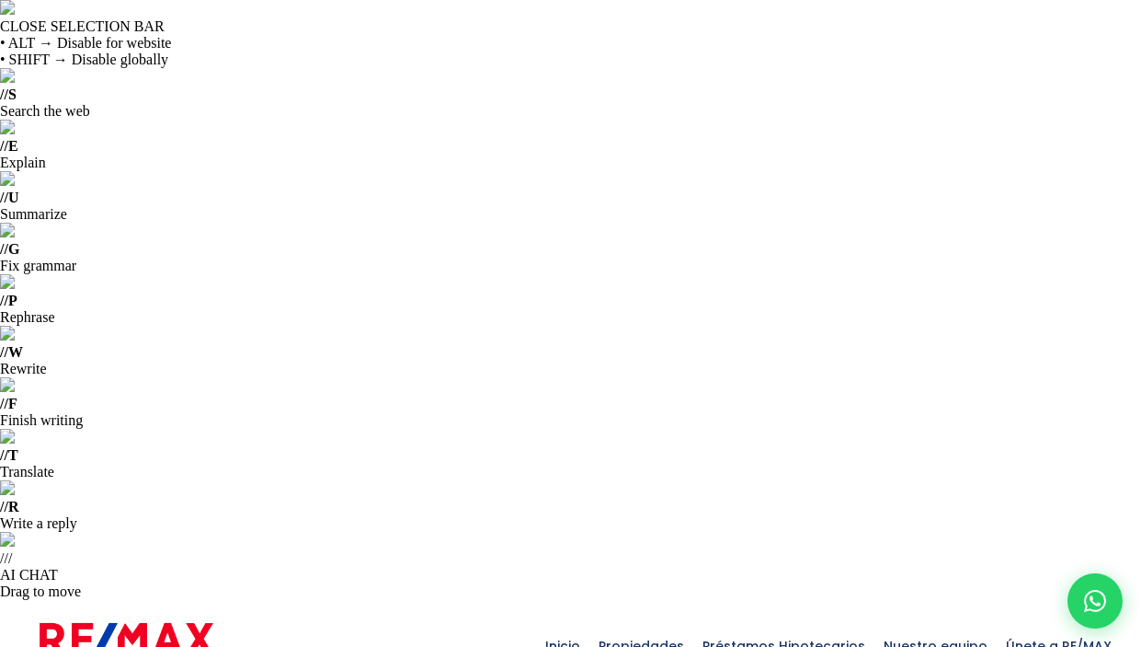
copy p "Altos De Arroyo Hondo"
